Goal: Transaction & Acquisition: Purchase product/service

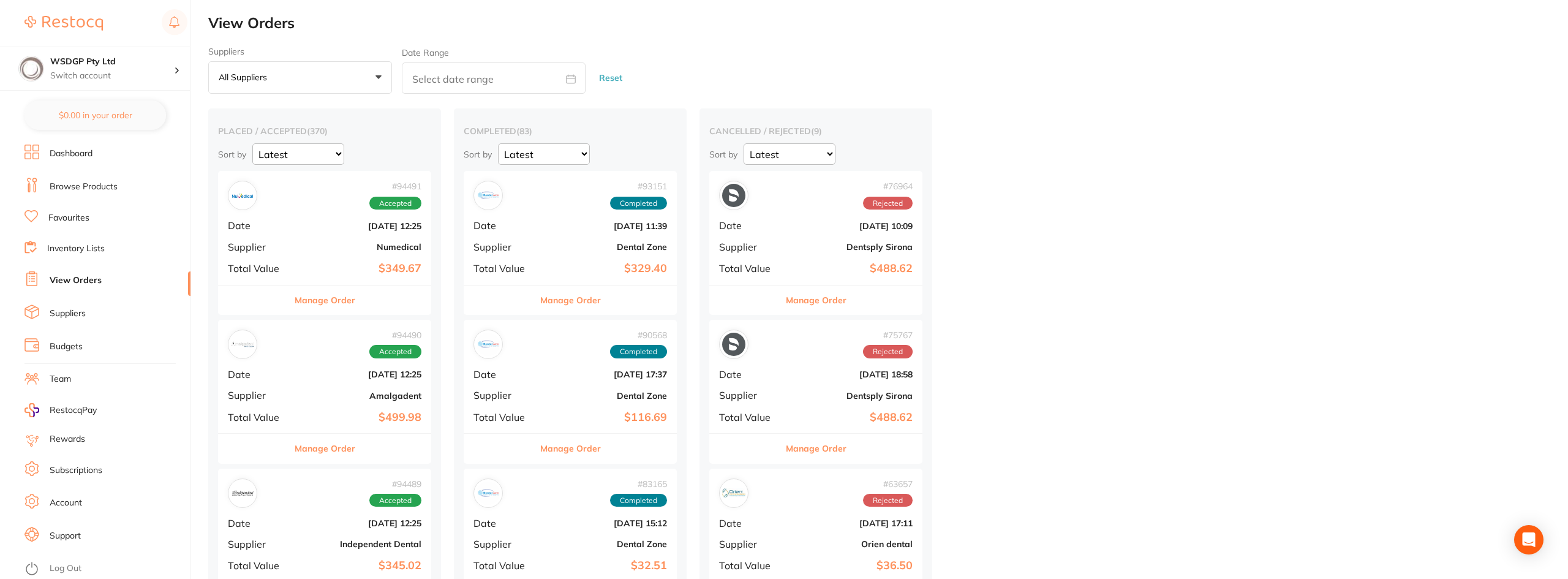
checkbox input "false"
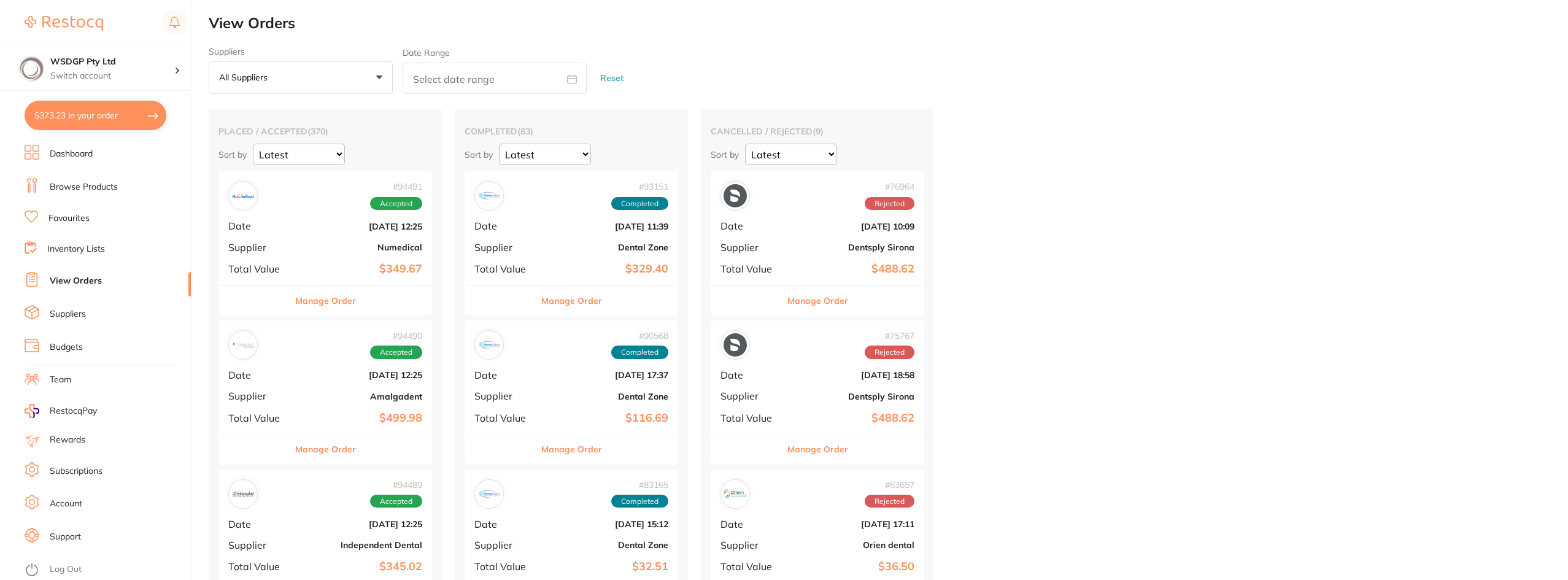
click at [82, 219] on link "Favourites" at bounding box center [69, 218] width 41 height 12
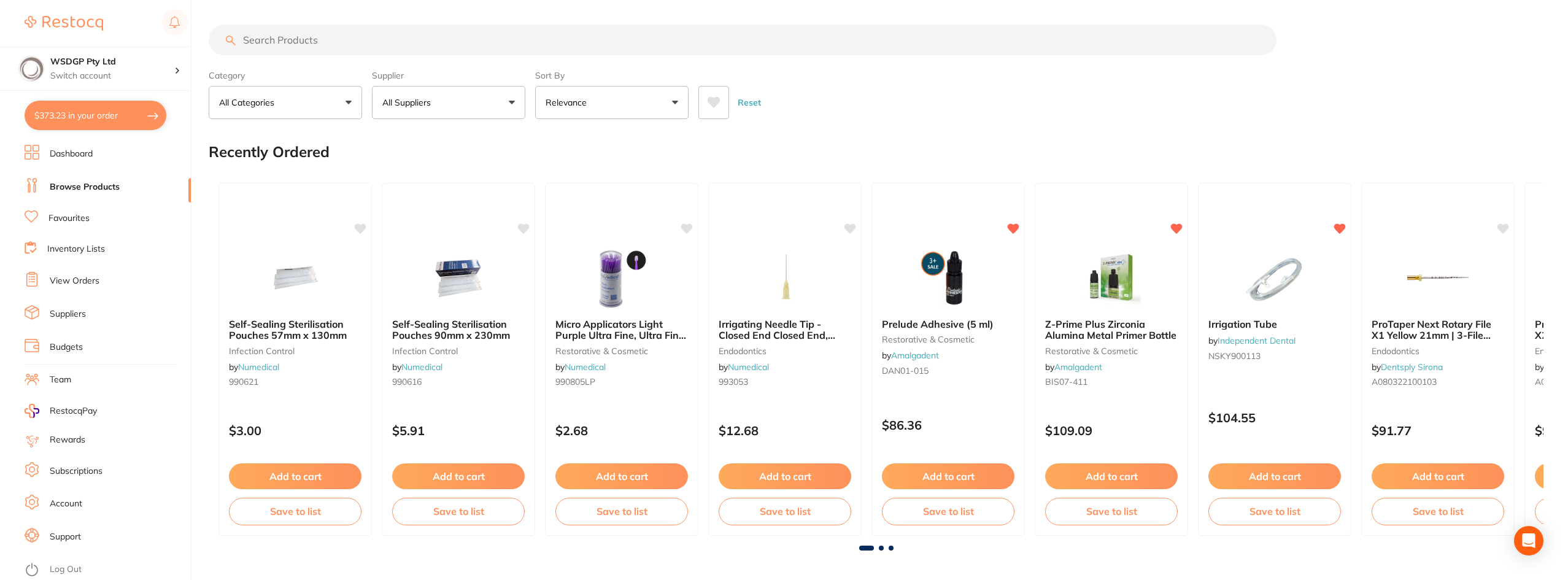
click at [351, 41] on input "search" at bounding box center [743, 40] width 1068 height 31
type input "gown"
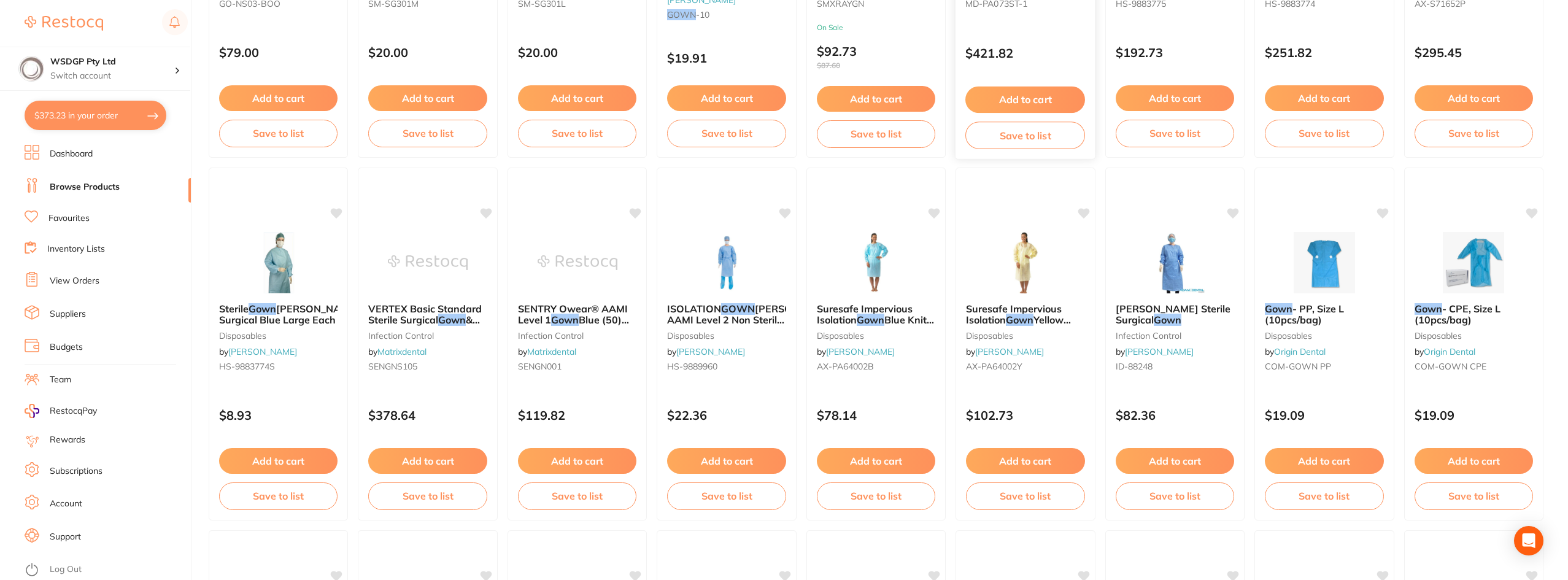
scroll to position [429, 0]
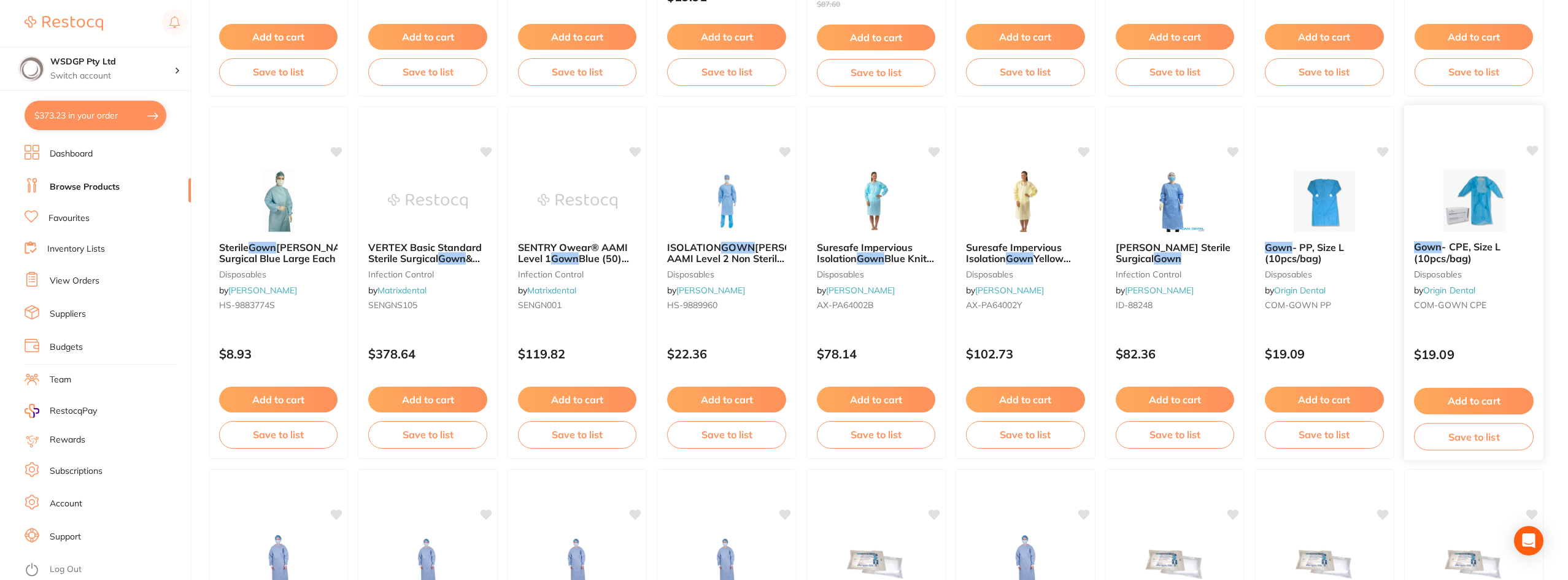
click at [1481, 301] on span "COM-GOWN CPE" at bounding box center [1450, 305] width 73 height 11
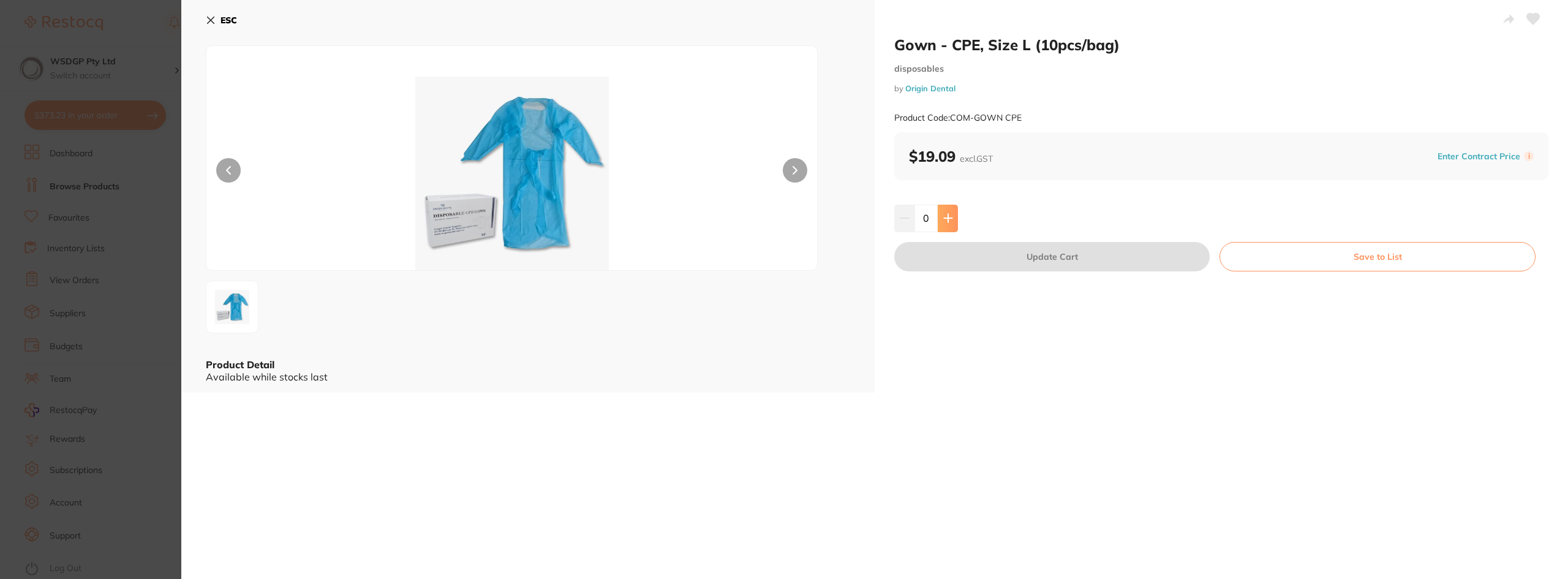
click at [952, 220] on button at bounding box center [947, 217] width 20 height 27
type input "1"
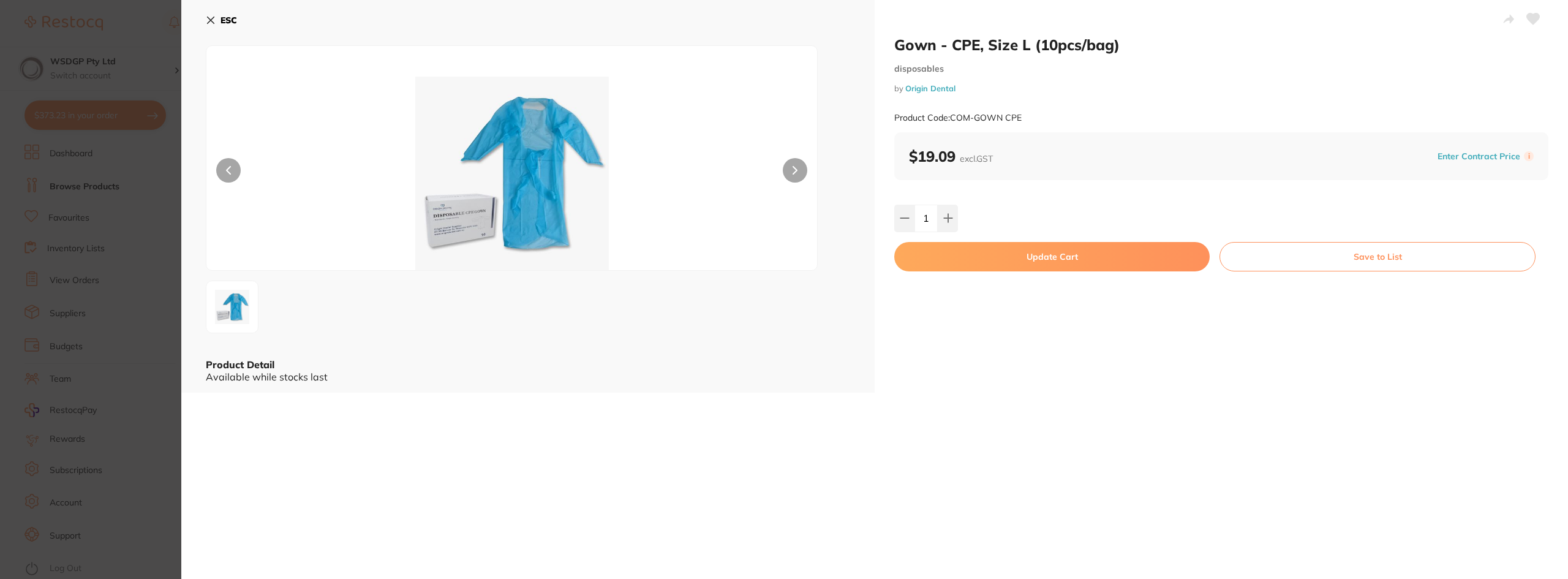
click at [953, 256] on button "Update Cart" at bounding box center [1052, 257] width 315 height 29
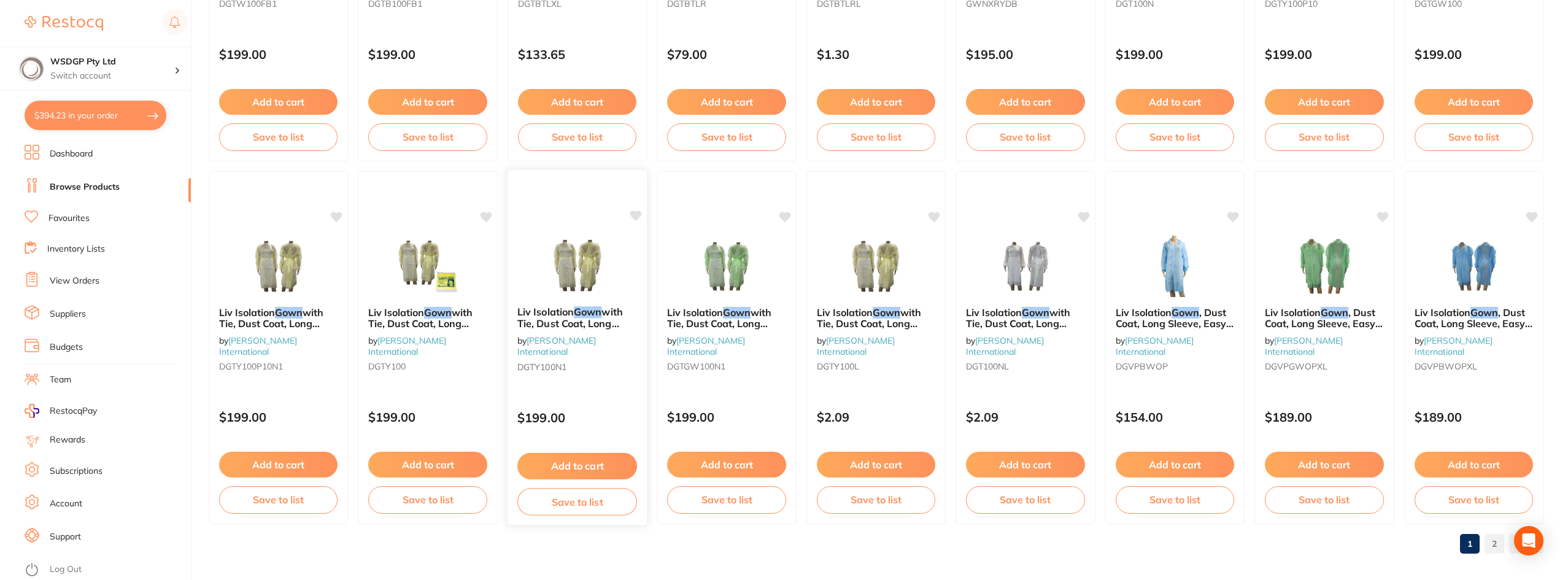
scroll to position [1822, 0]
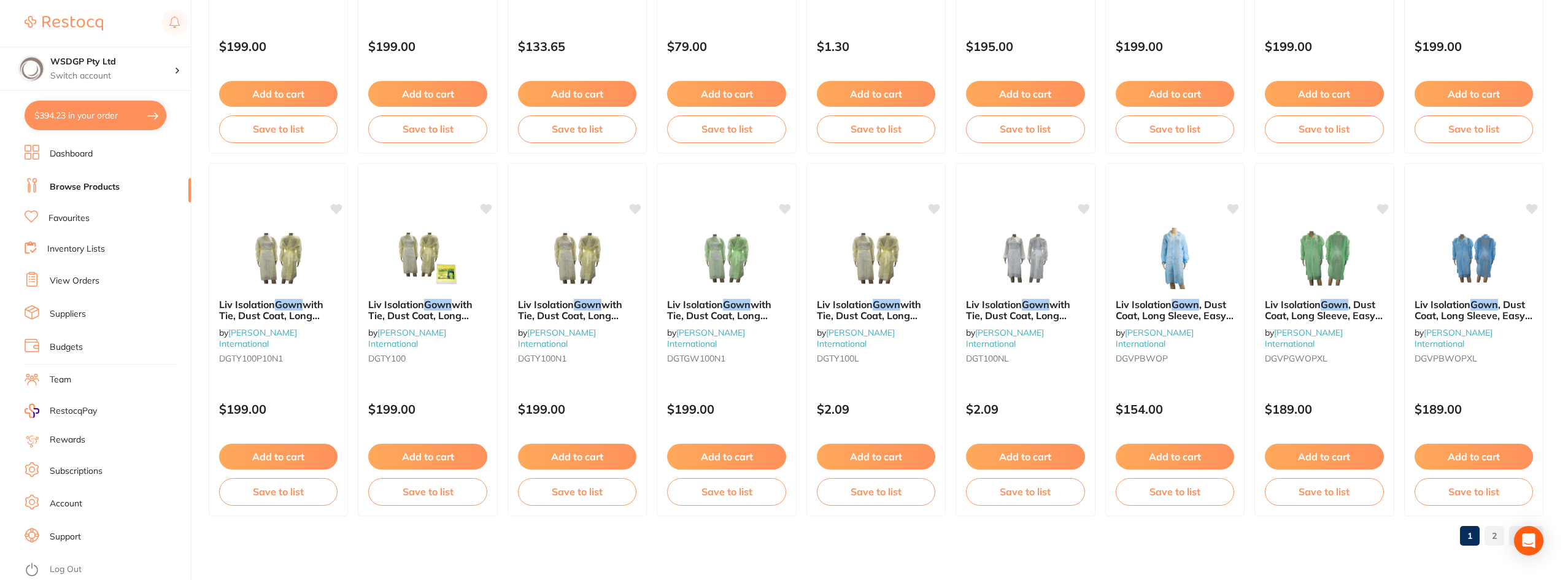
click at [1508, 528] on ul "1 2" at bounding box center [1499, 535] width 88 height 20
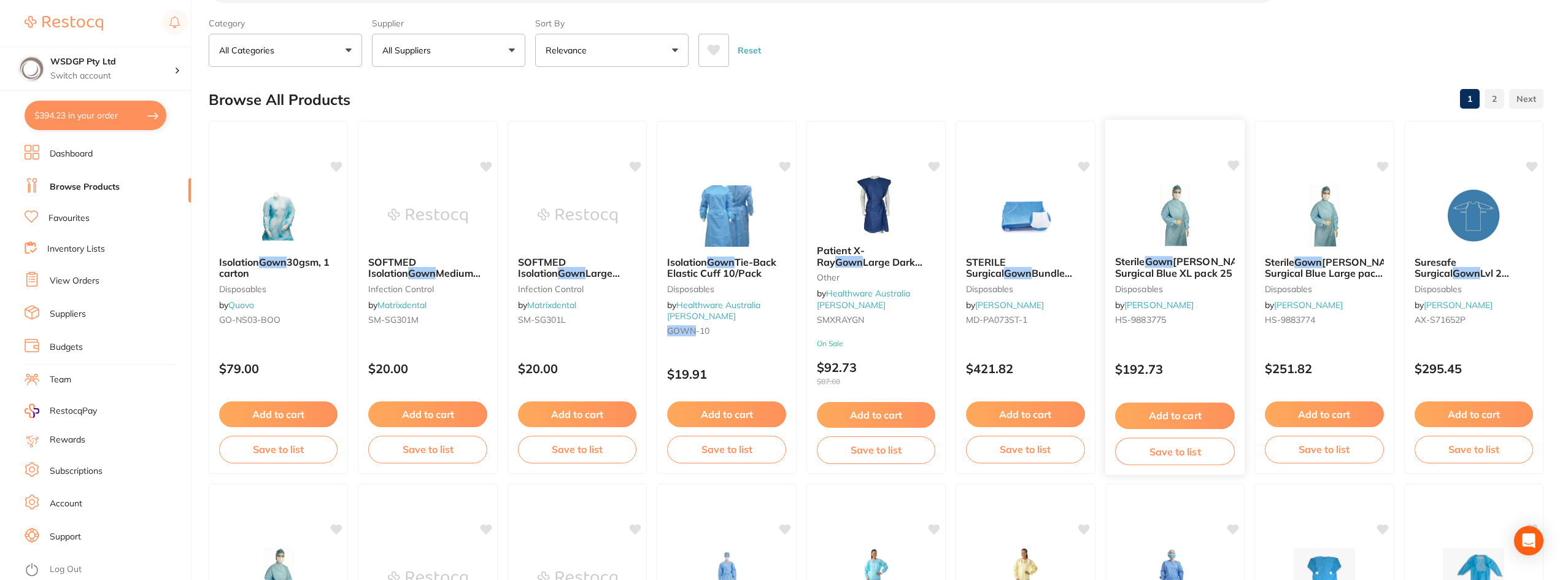
scroll to position [122, 0]
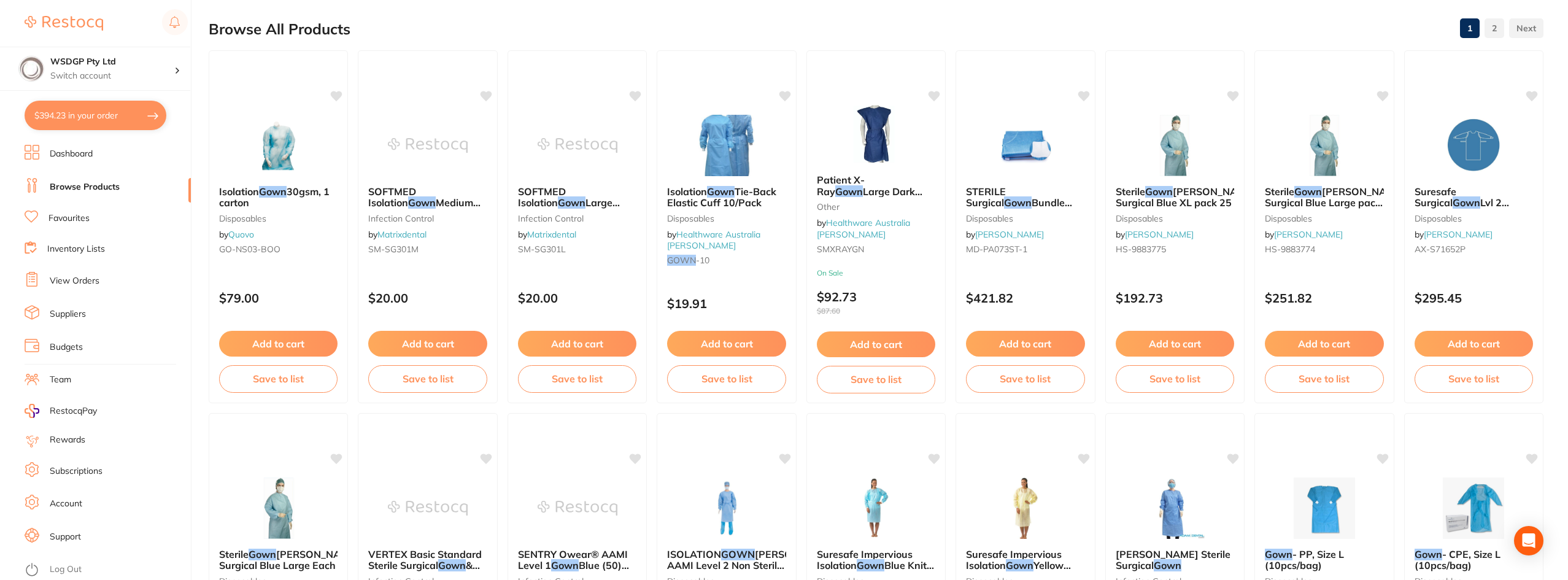
click at [98, 125] on button "$394.23 in your order" at bounding box center [96, 115] width 142 height 29
checkbox input "true"
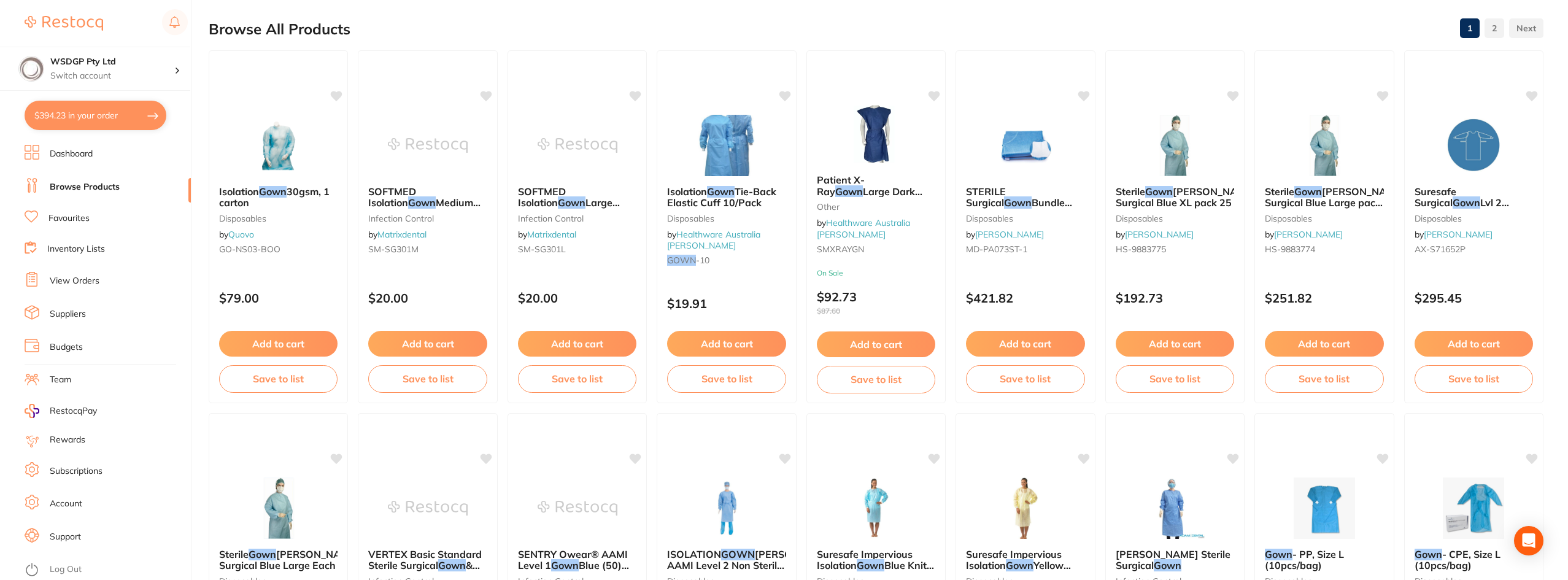
checkbox input "true"
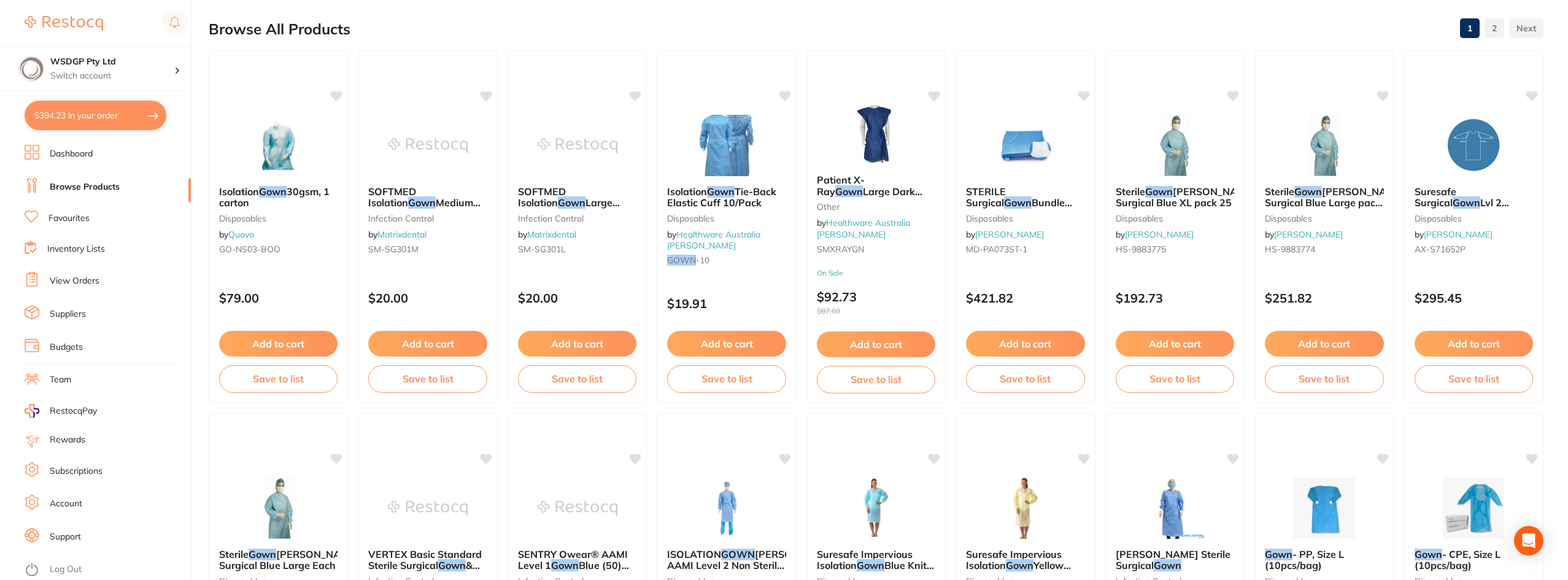
checkbox input "true"
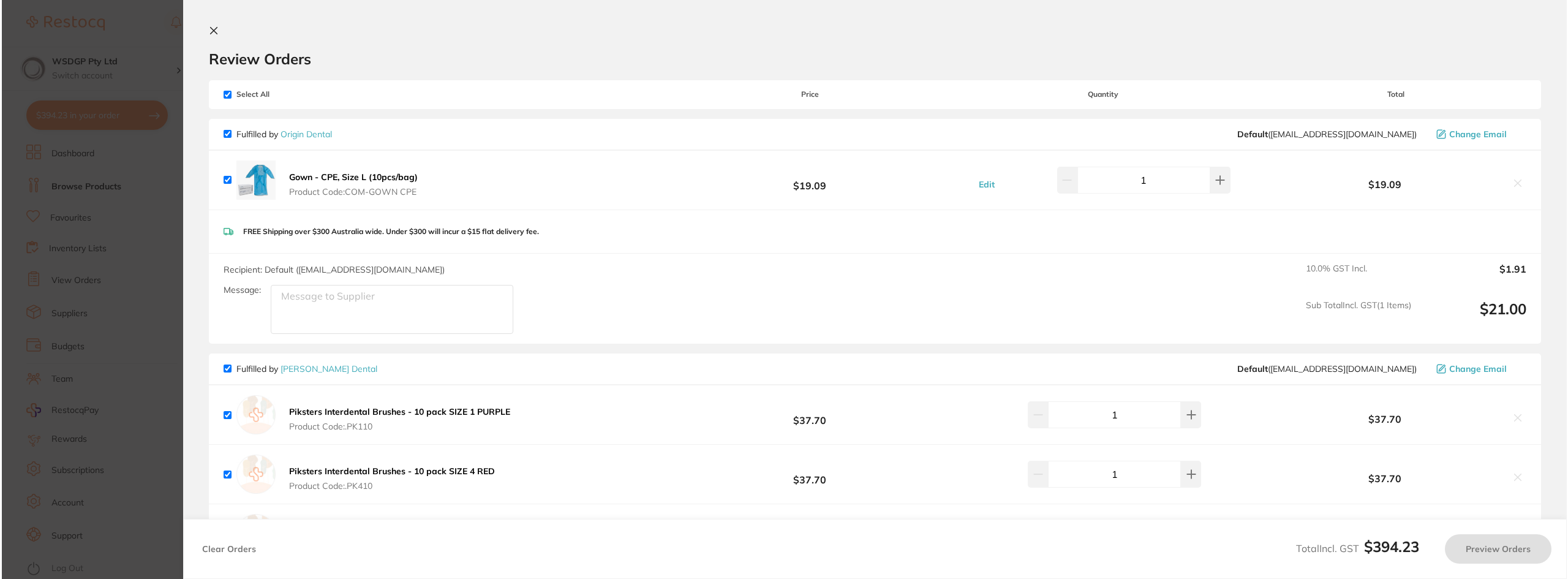
scroll to position [0, 0]
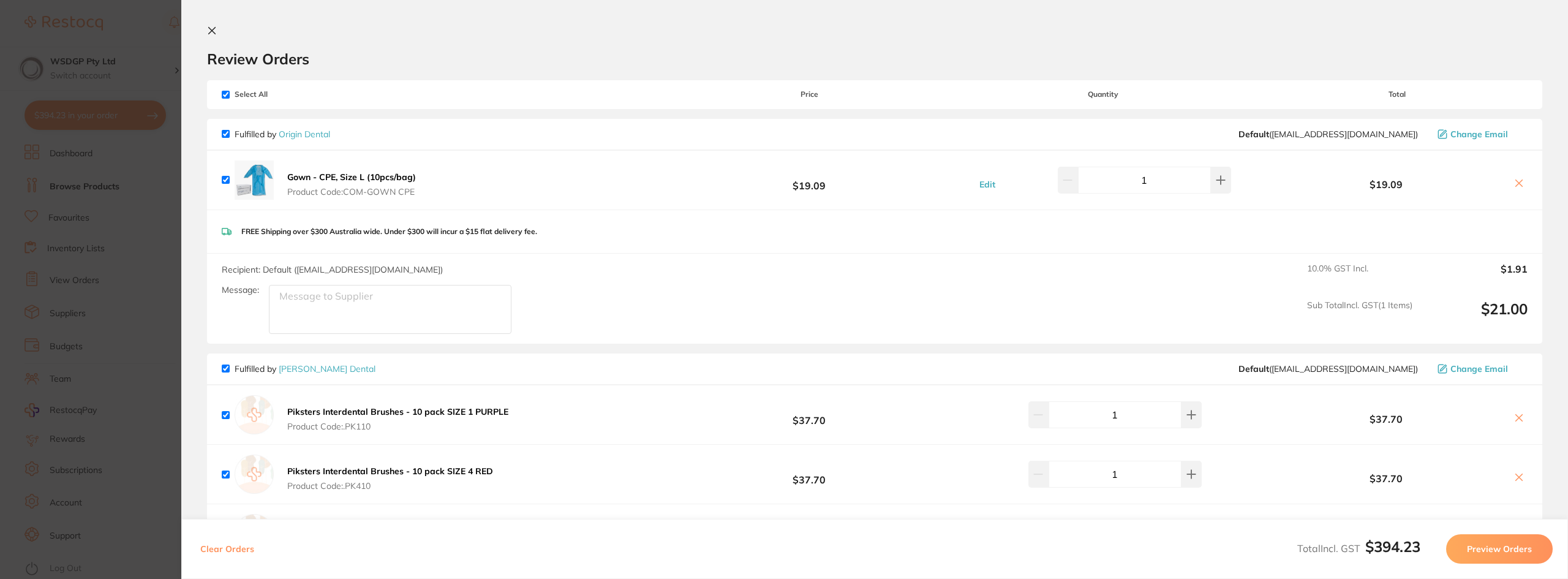
click at [297, 178] on b "Gown - CPE, Size L (10pcs/bag)" at bounding box center [352, 178] width 129 height 11
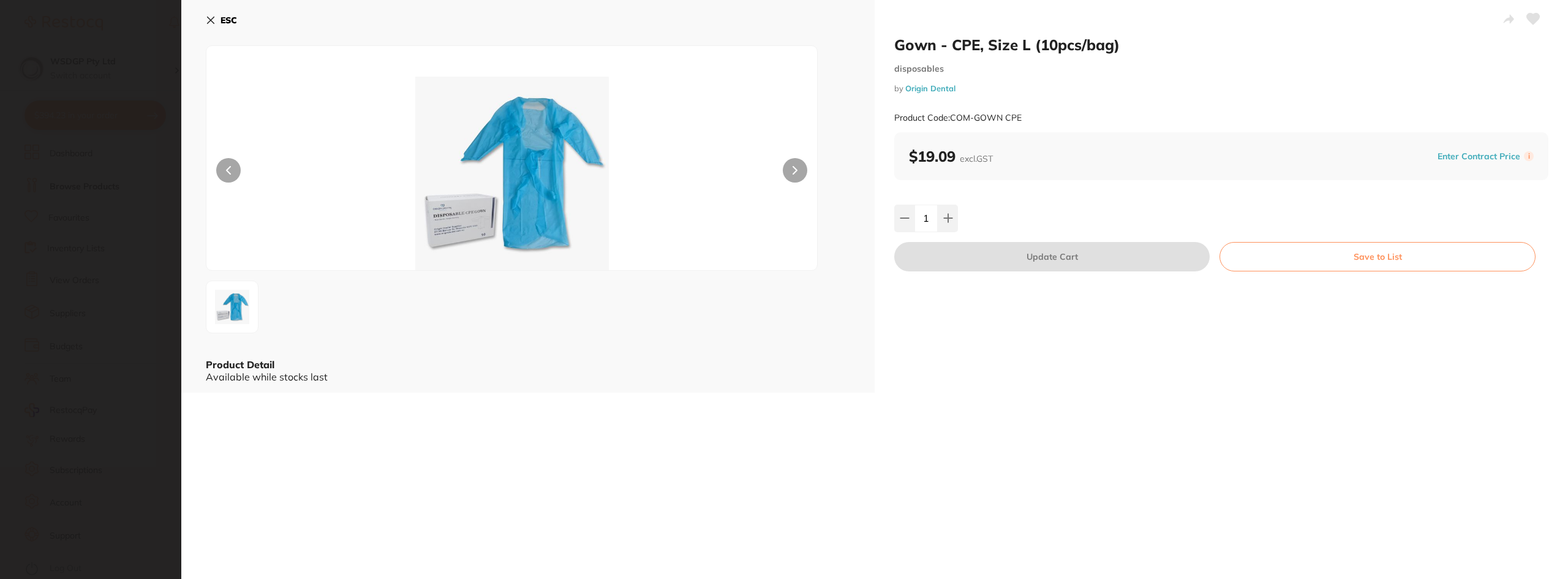
click at [794, 173] on icon at bounding box center [795, 170] width 5 height 9
click at [142, 296] on section "Gown - CPE, Size L (10pcs/bag) disposables by Origin Dental Product Code: COM-G…" at bounding box center [784, 289] width 1568 height 579
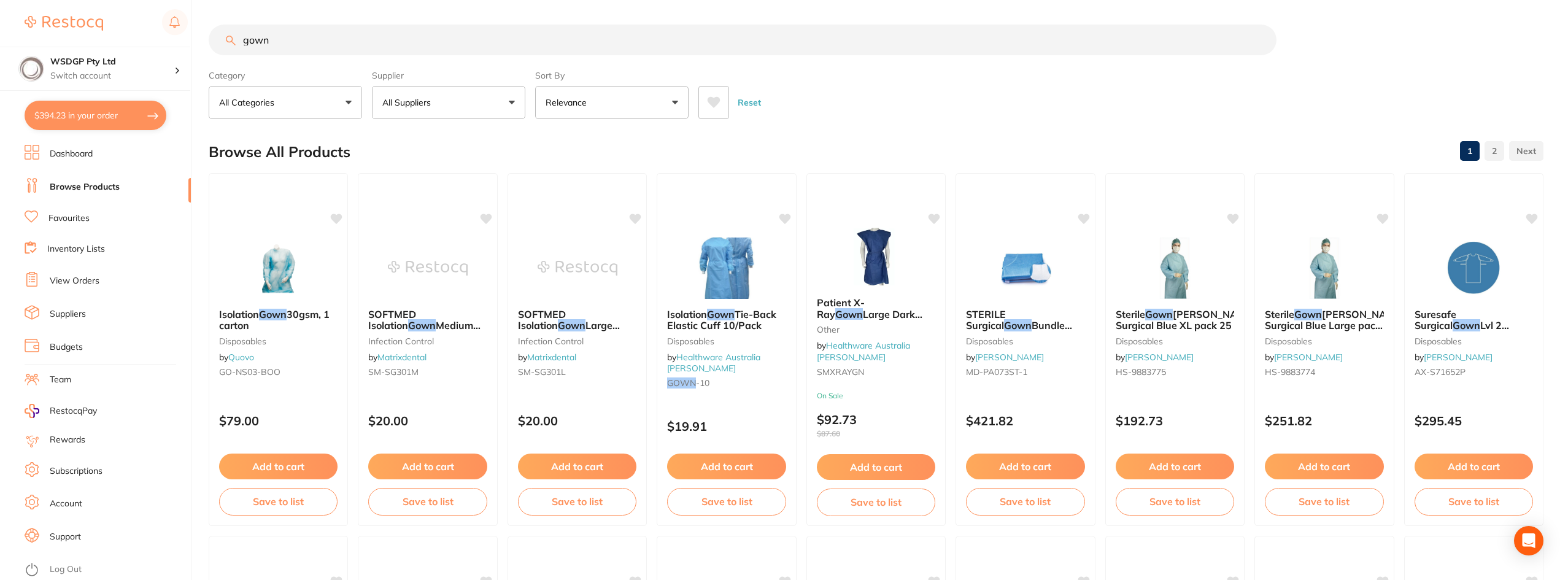
click at [83, 213] on link "Favourites" at bounding box center [69, 218] width 41 height 12
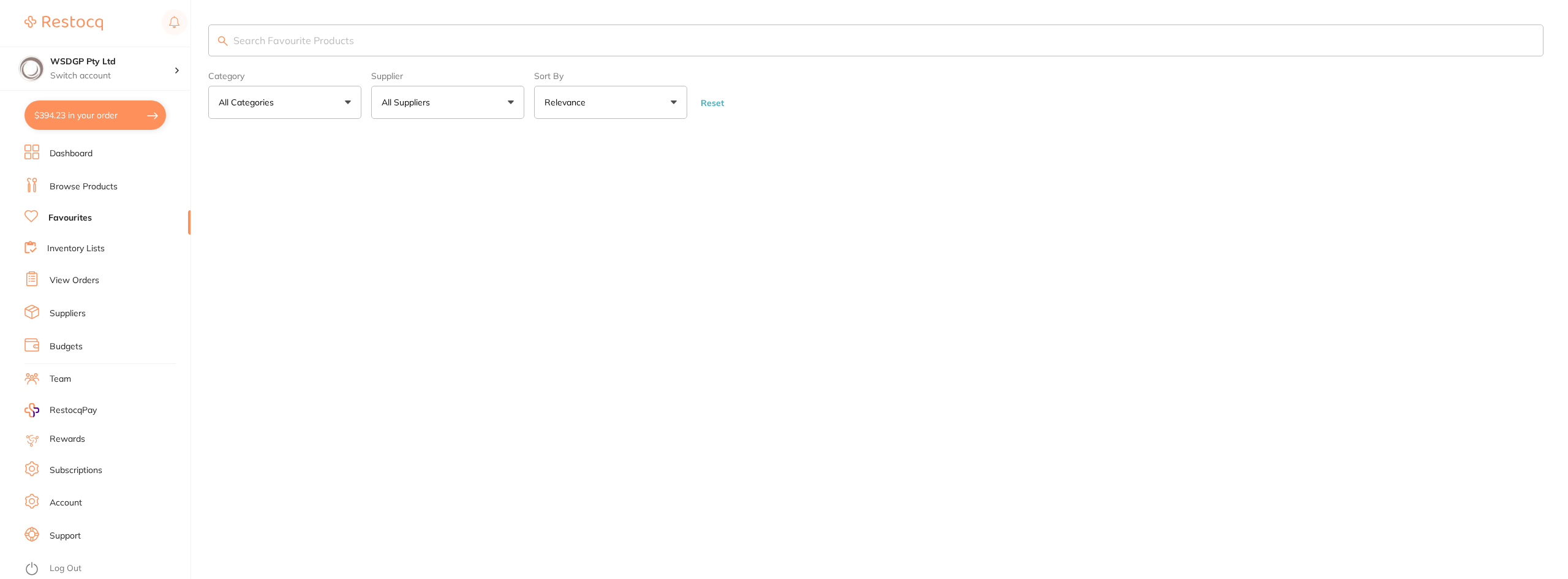
click at [376, 40] on input "search" at bounding box center [876, 40] width 1335 height 32
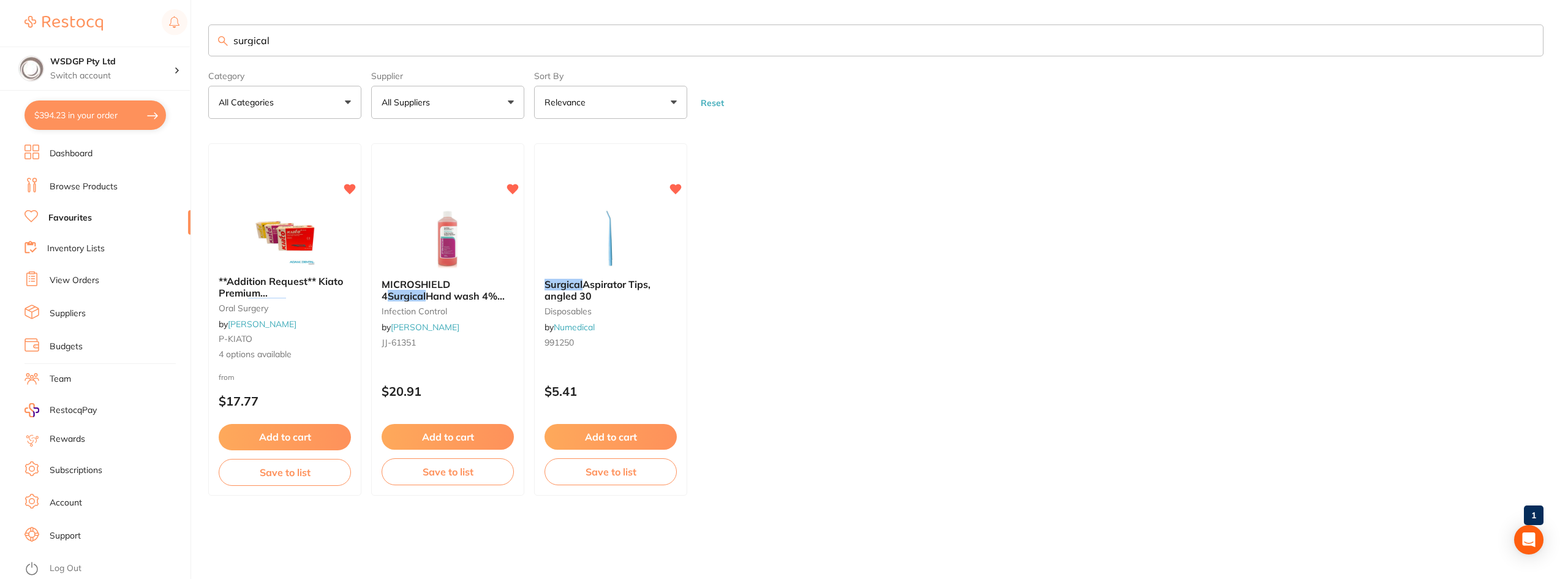
drag, startPoint x: 339, startPoint y: 38, endPoint x: 134, endPoint y: 39, distance: 205.0
click at [134, 39] on div "$394.23 WSDGP Pty Ltd Switch account WSDGP Pty Ltd Warrnambool Smile Dental Gat…" at bounding box center [784, 289] width 1568 height 579
type input "gown"
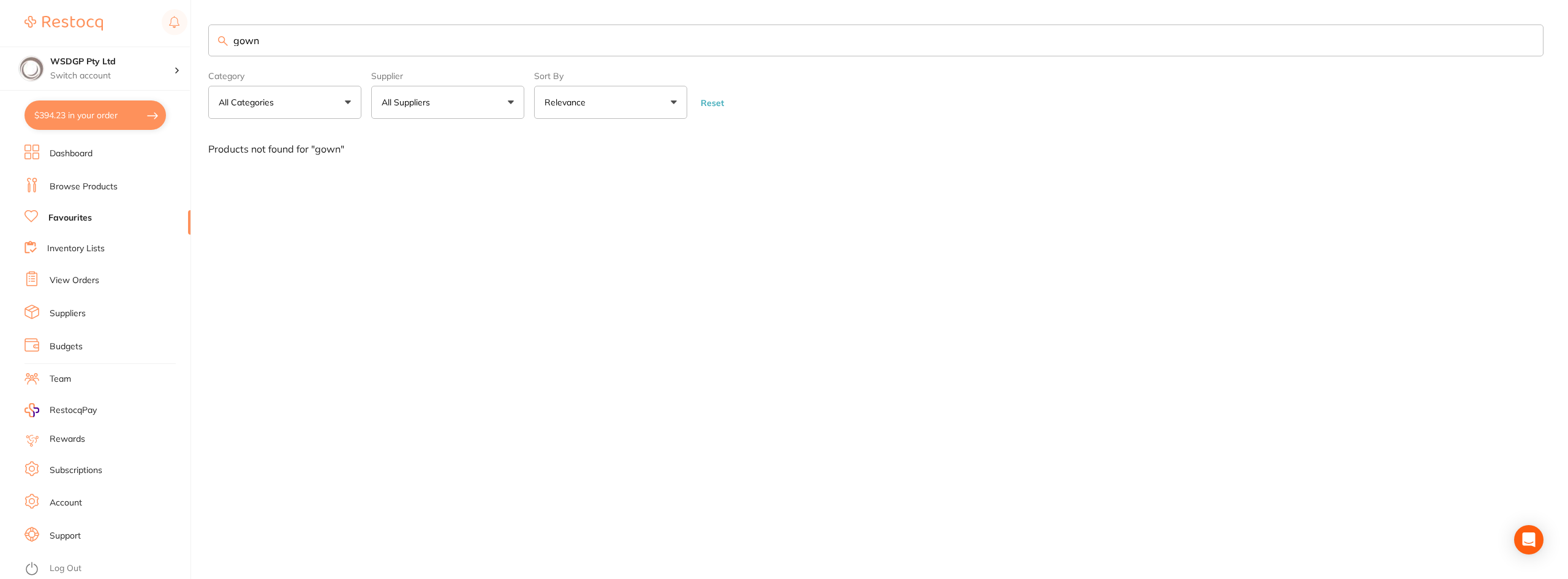
click at [93, 184] on link "Browse Products" at bounding box center [83, 186] width 68 height 12
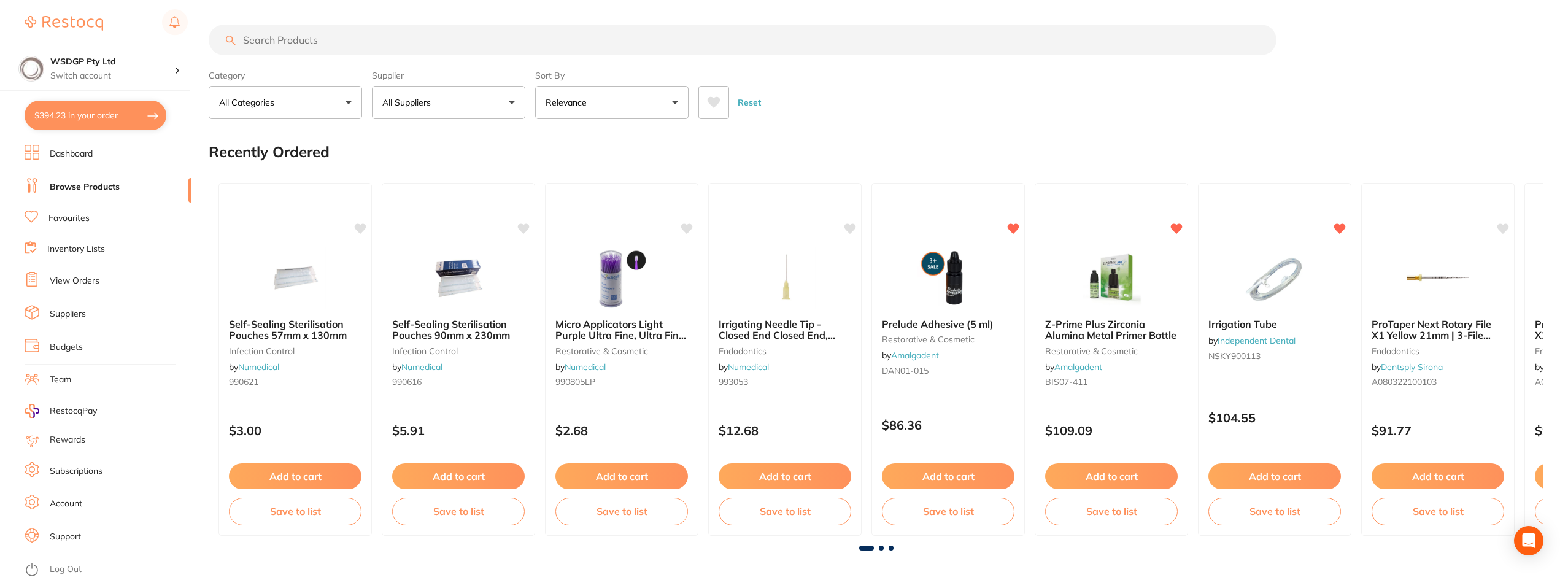
click at [393, 46] on input "search" at bounding box center [743, 40] width 1068 height 31
type input "gown"
